Goal: Information Seeking & Learning: Learn about a topic

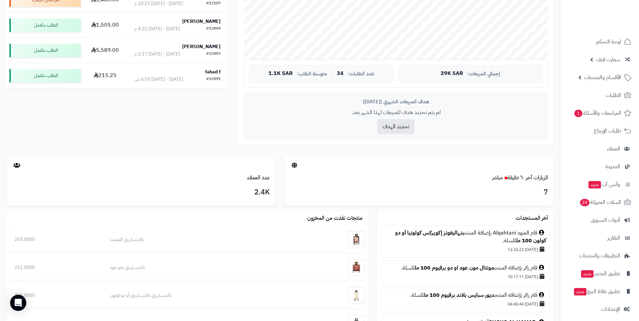
scroll to position [202, 0]
click at [397, 128] on button "تحديد الهدف" at bounding box center [395, 125] width 37 height 15
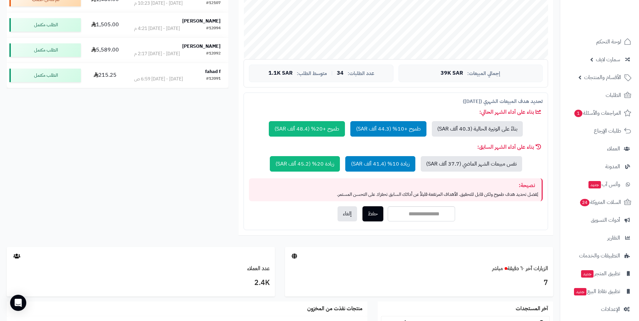
click at [225, 180] on div "تحليل نمو المتجر مرحلة النمو 53 تقييم النمو 34 طلبات الشهر 0.63% معدل تكرار الش…" at bounding box center [280, 49] width 556 height 395
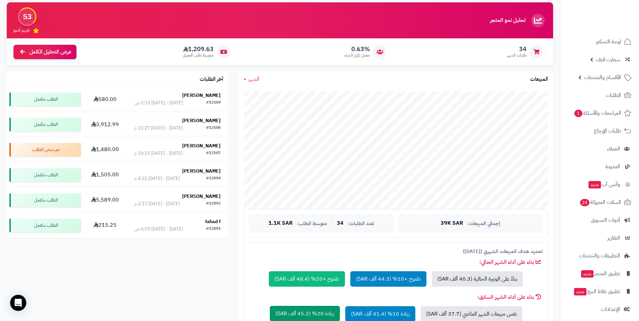
scroll to position [34, 0]
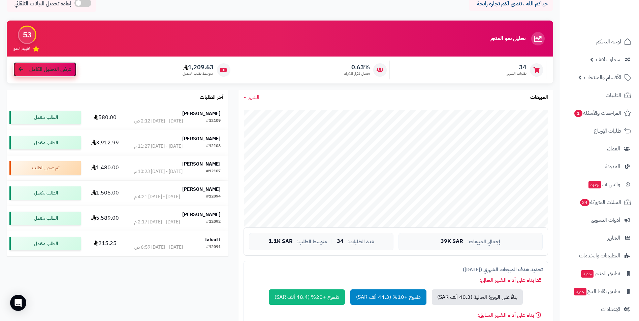
click at [40, 69] on span "عرض التحليل الكامل" at bounding box center [50, 70] width 42 height 8
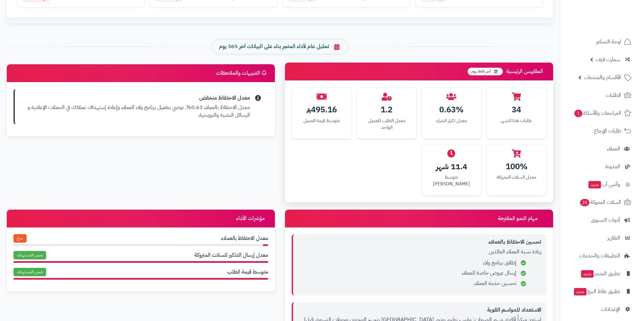
scroll to position [269, 0]
